Goal: Transaction & Acquisition: Purchase product/service

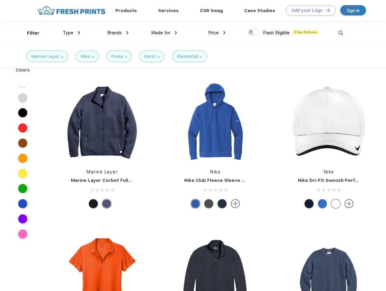
scroll to position [0, 0]
click at [308, 10] on link "Add your Logo Design Tool" at bounding box center [310, 10] width 50 height 11
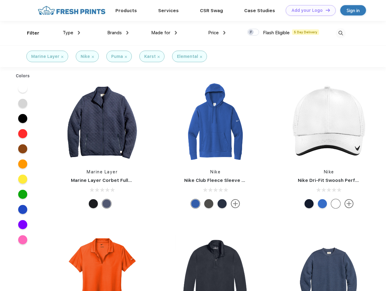
click at [0, 0] on div "Design Tool" at bounding box center [0, 0] width 0 height 0
click at [325, 10] on link "Add your Logo Design Tool" at bounding box center [310, 10] width 50 height 11
click at [29, 33] on div "Filter" at bounding box center [33, 33] width 12 height 7
click at [71, 33] on span "Type" at bounding box center [68, 32] width 11 height 5
click at [118, 33] on span "Brands" at bounding box center [114, 32] width 15 height 5
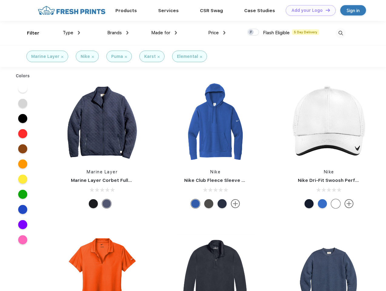
click at [164, 33] on span "Made for" at bounding box center [160, 32] width 19 height 5
click at [217, 33] on span "Price" at bounding box center [213, 32] width 11 height 5
click at [253, 32] on div at bounding box center [253, 32] width 12 height 7
click at [251, 32] on input "checkbox" at bounding box center [249, 30] width 4 height 4
click at [340, 33] on img at bounding box center [340, 33] width 10 height 10
